Goal: Task Accomplishment & Management: Manage account settings

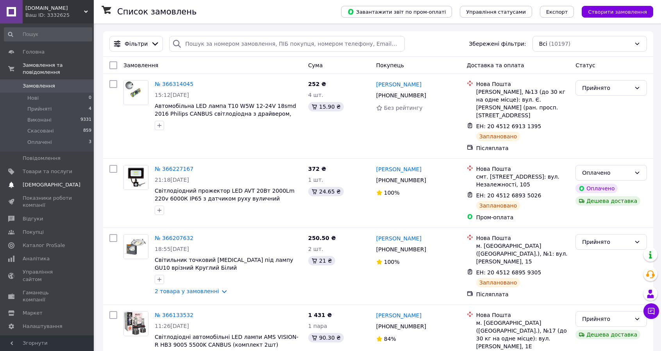
click at [40, 181] on span "[DEMOGRAPHIC_DATA]" at bounding box center [52, 184] width 58 height 7
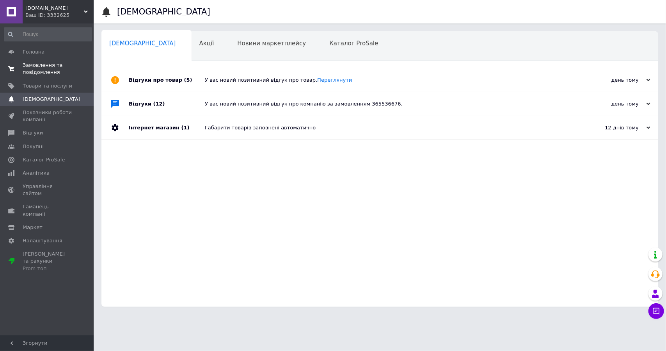
click at [48, 64] on span "Замовлення та повідомлення" at bounding box center [48, 69] width 50 height 14
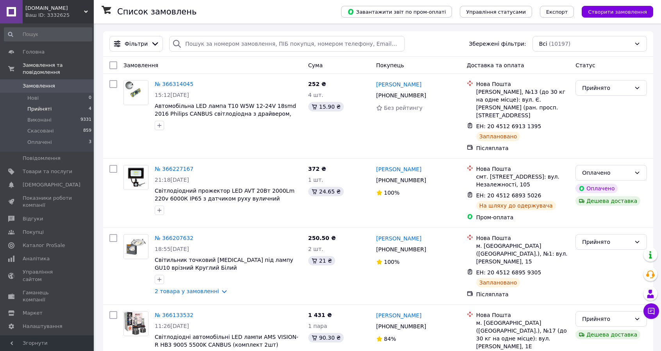
click at [37, 105] on span "Прийняті" at bounding box center [39, 108] width 24 height 7
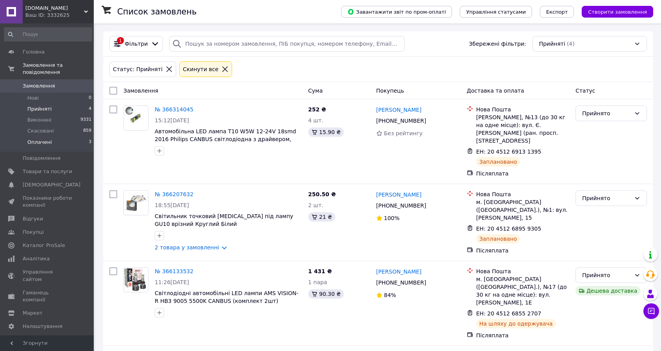
click at [45, 139] on span "Оплачені" at bounding box center [39, 142] width 25 height 7
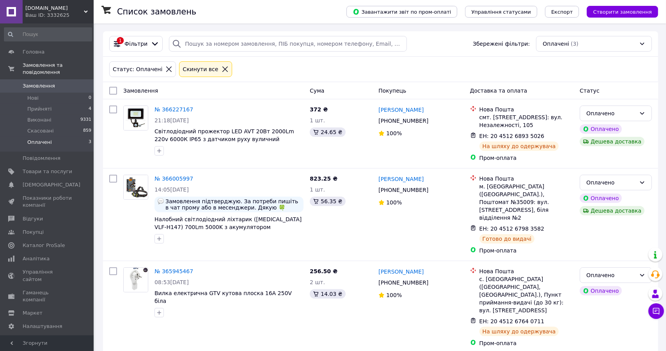
click at [36, 82] on span "Замовлення" at bounding box center [39, 85] width 32 height 7
